Goal: Find specific page/section: Find specific page/section

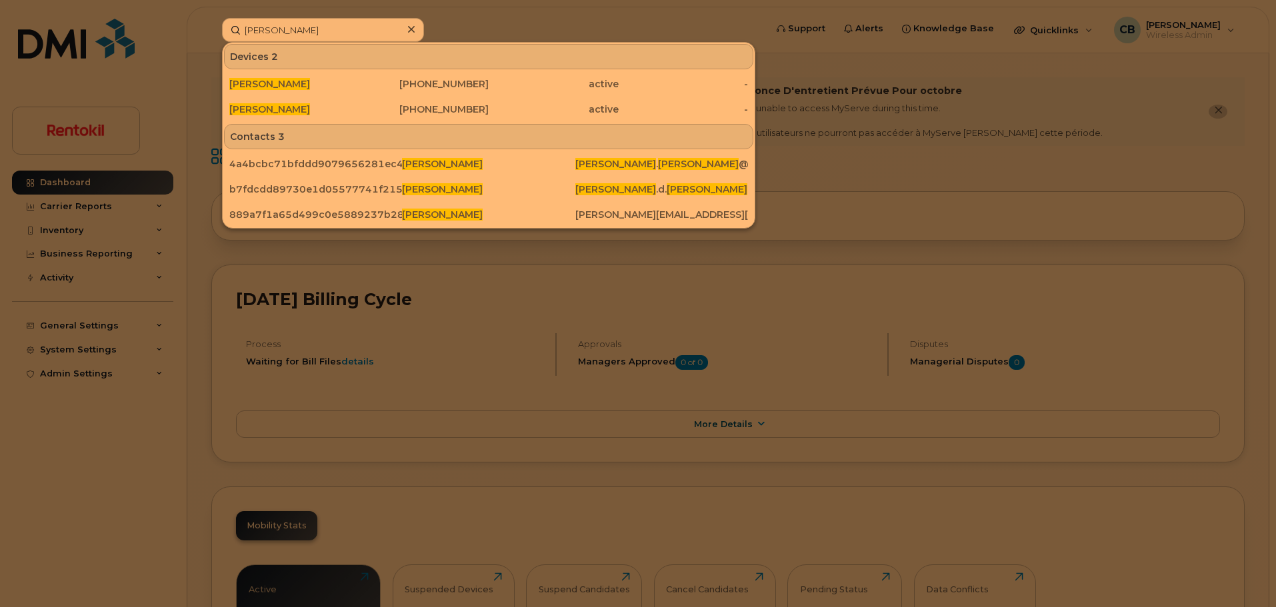
click at [326, 35] on input "John nichols" at bounding box center [323, 30] width 202 height 24
drag, startPoint x: 0, startPoint y: 0, endPoint x: 326, endPoint y: 34, distance: 327.7
click at [326, 34] on input "John nichols" at bounding box center [323, 30] width 202 height 24
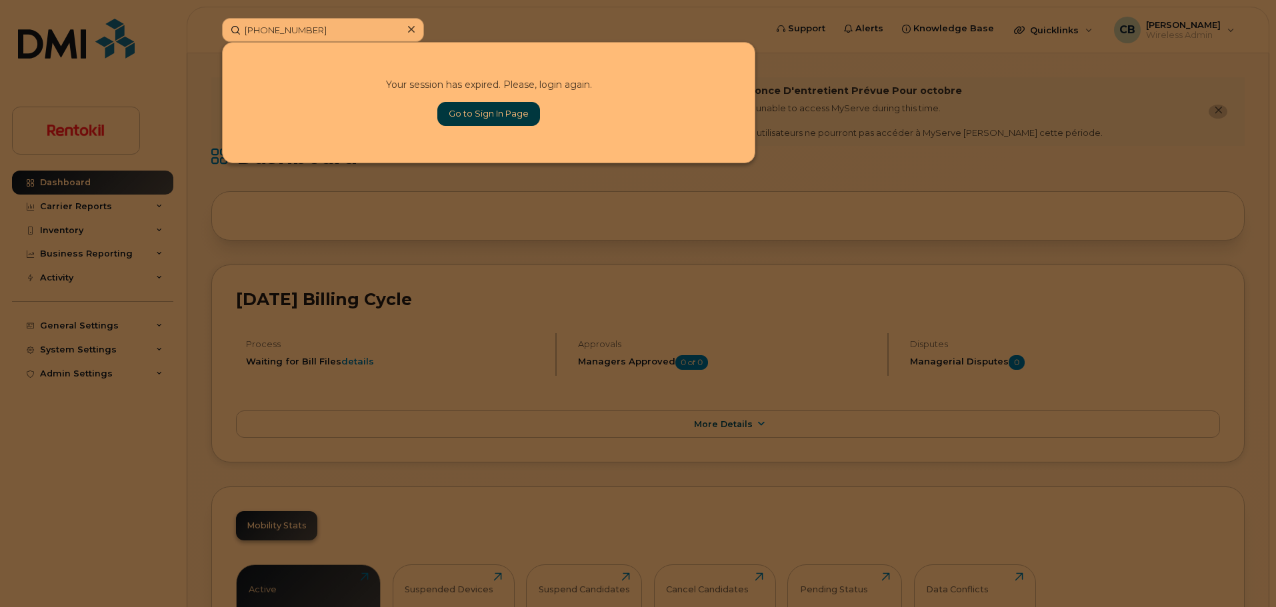
type input "704-495-5939"
click at [476, 113] on link "Go to Sign In Page" at bounding box center [488, 114] width 103 height 24
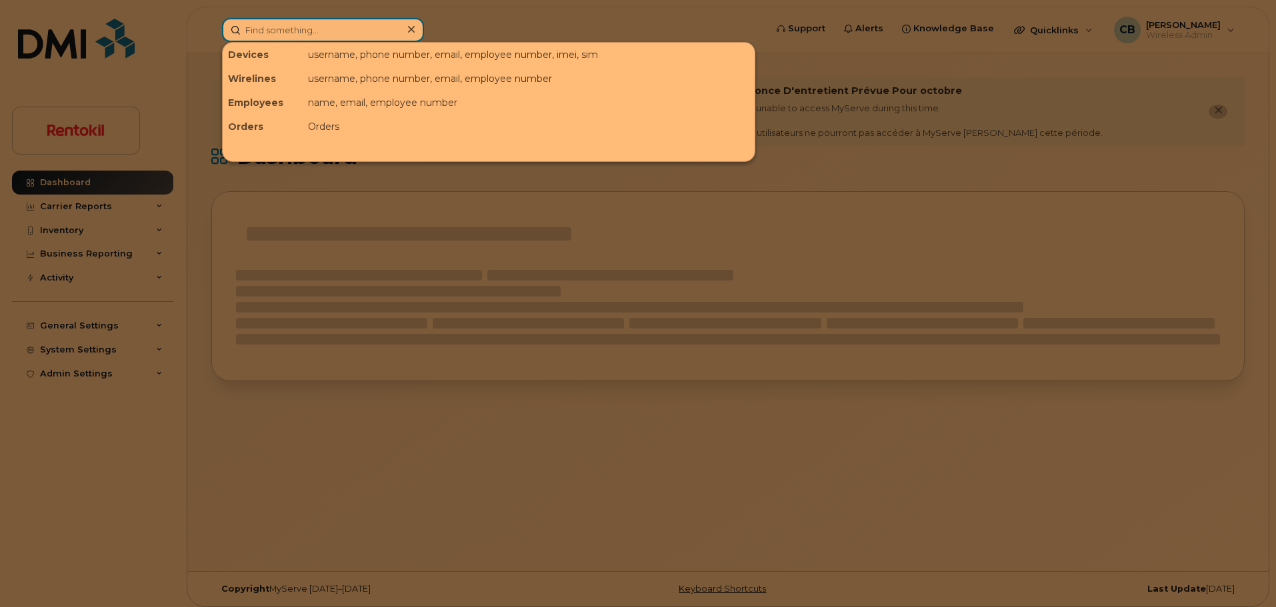
click at [294, 27] on input at bounding box center [323, 30] width 202 height 24
paste input "704-495-5939"
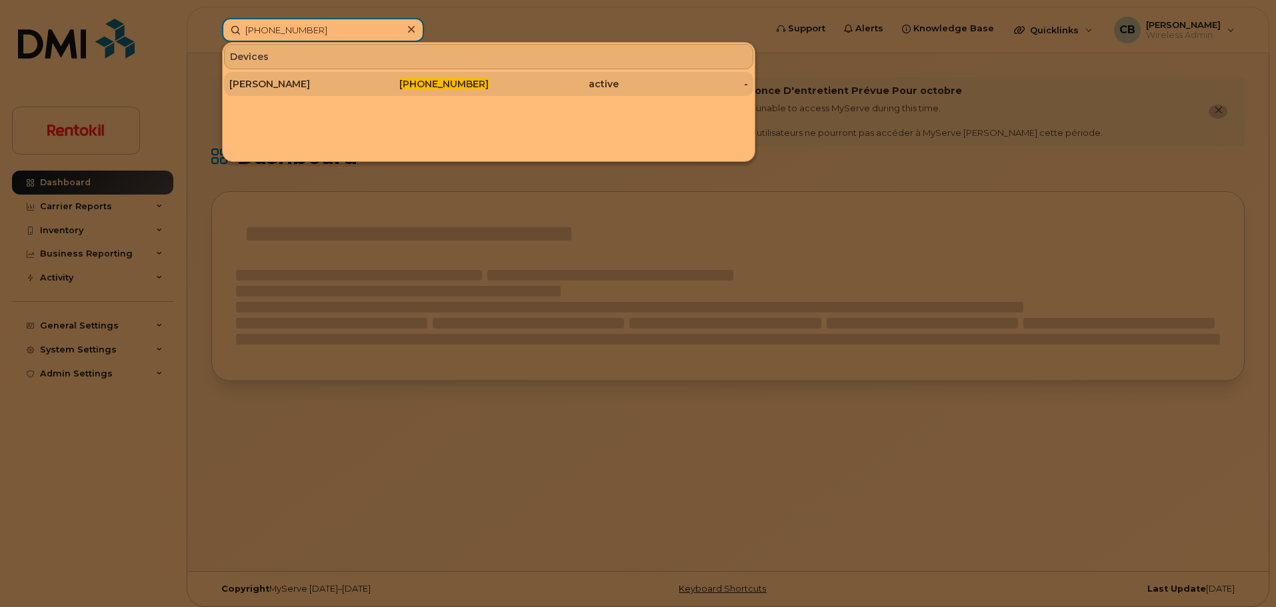
type input "704-495-5939"
click at [284, 85] on div "[PERSON_NAME]" at bounding box center [294, 83] width 130 height 13
